Goal: Entertainment & Leisure: Consume media (video, audio)

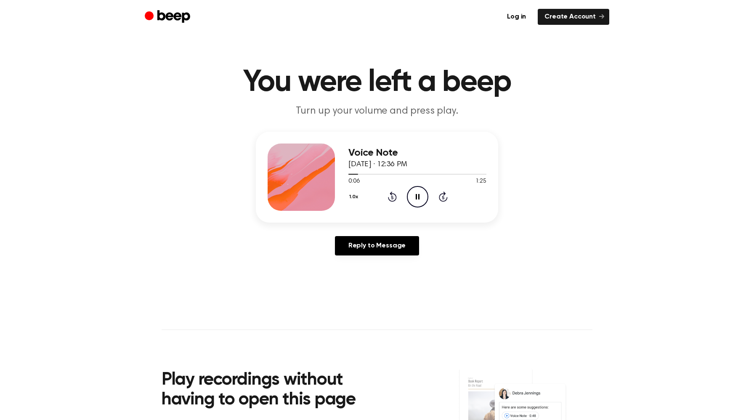
click at [386, 197] on div "1.0x Rewind 5 seconds Pause Audio Skip 5 seconds" at bounding box center [418, 196] width 138 height 21
click at [391, 197] on icon "Rewind 5 seconds" at bounding box center [392, 196] width 9 height 11
click at [349, 199] on button "1.0x" at bounding box center [355, 197] width 13 height 14
click at [361, 293] on span "2.0x" at bounding box center [362, 294] width 11 height 9
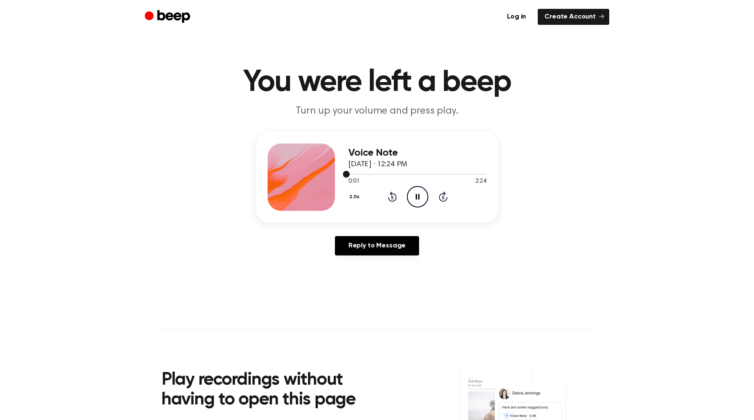
click at [462, 170] on div at bounding box center [418, 173] width 138 height 7
